Goal: Use online tool/utility: Utilize a website feature to perform a specific function

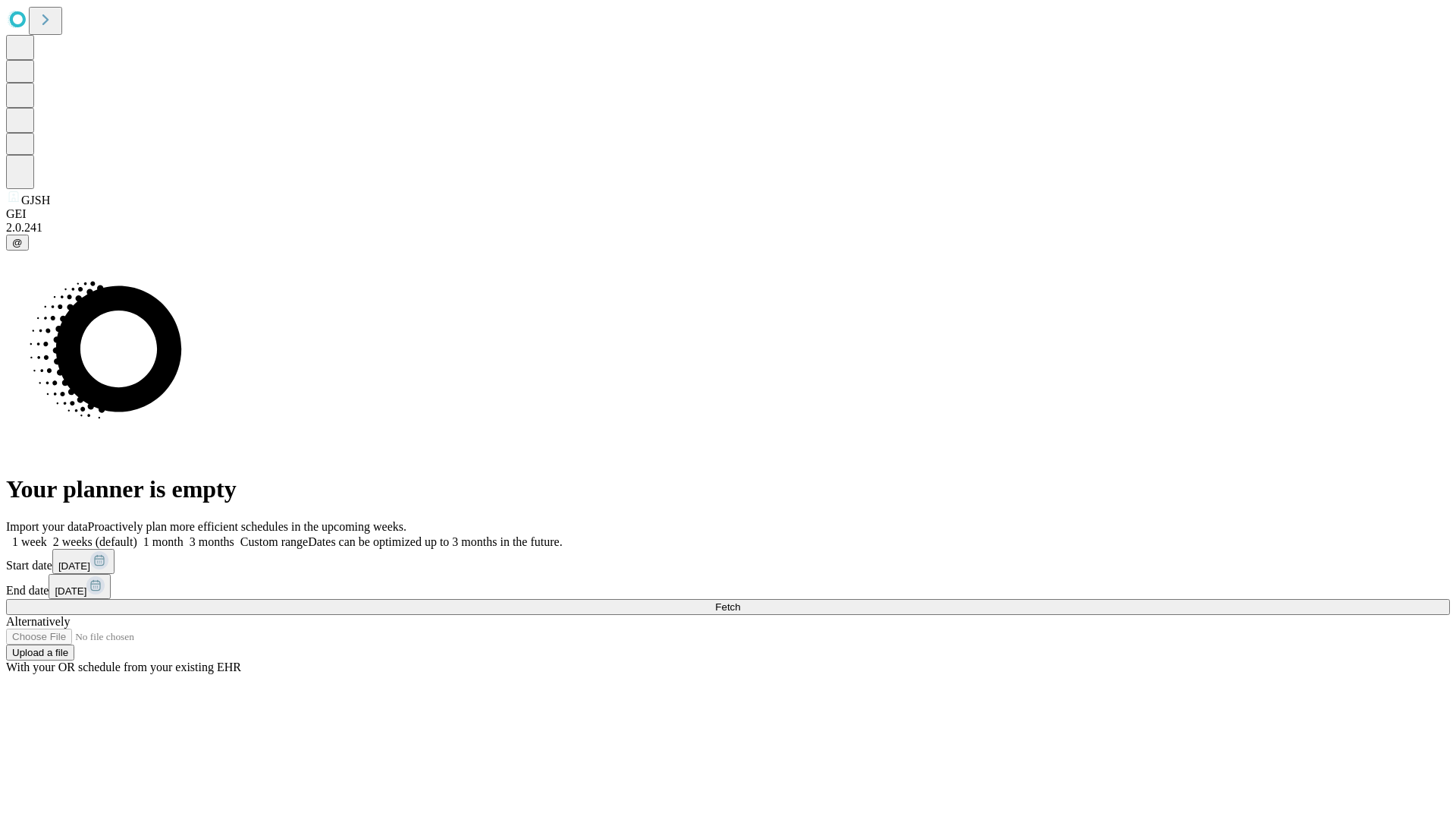
click at [740, 601] on span "Fetch" at bounding box center [727, 607] width 25 height 12
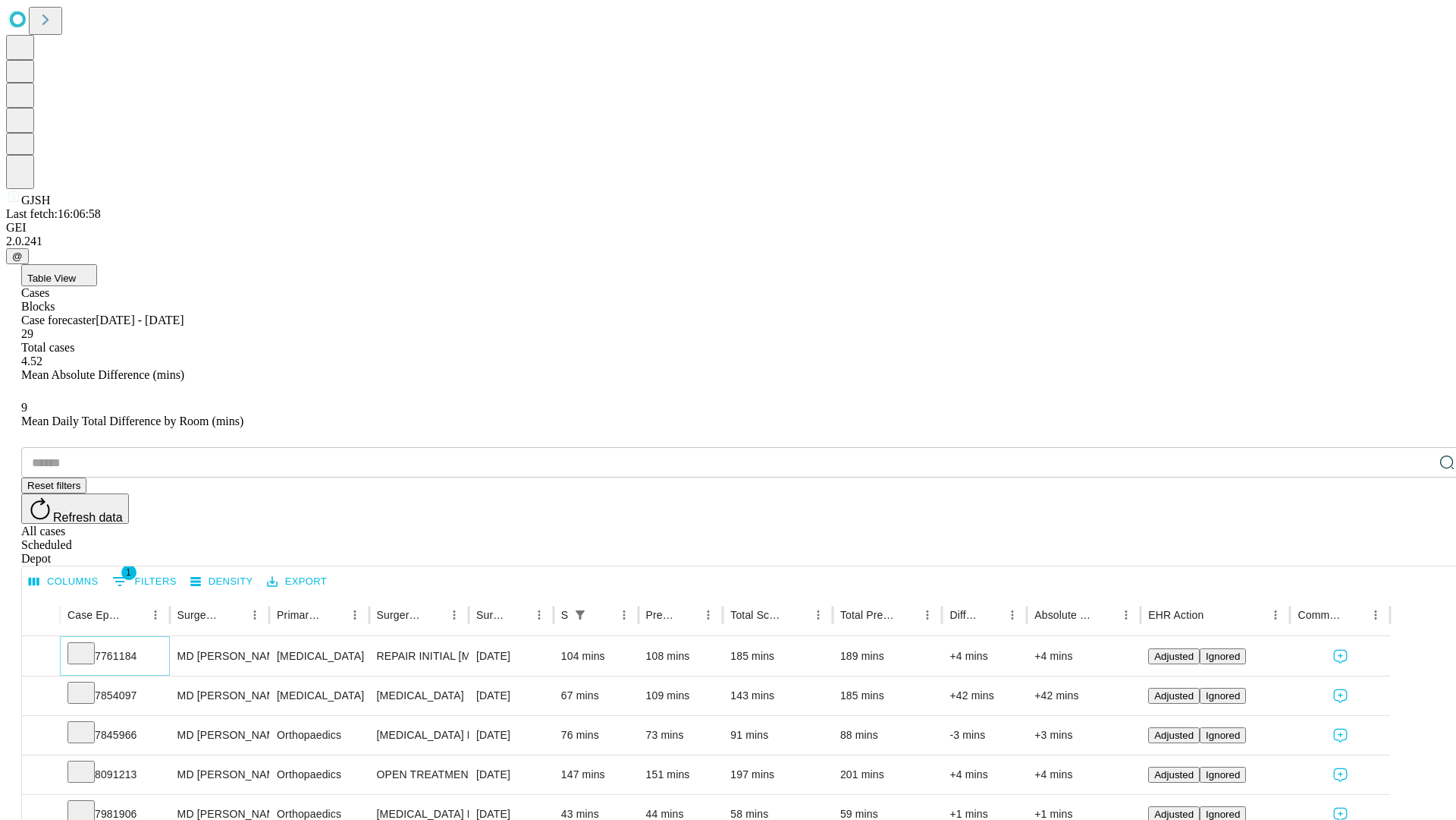
click at [89, 645] on icon at bounding box center [81, 651] width 15 height 15
